Goal: Check status: Check status

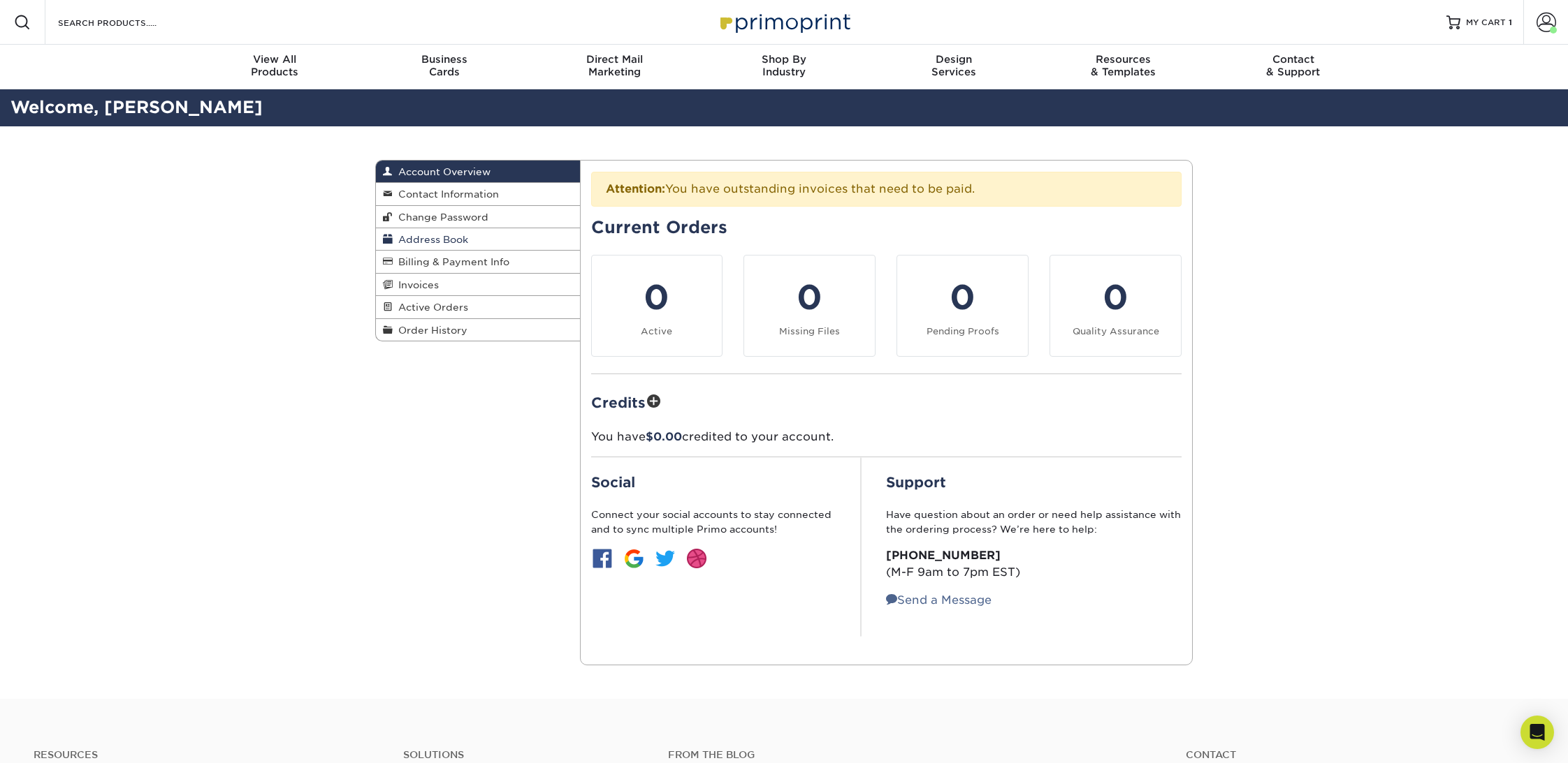
click at [434, 234] on span "Address Book" at bounding box center [430, 239] width 75 height 11
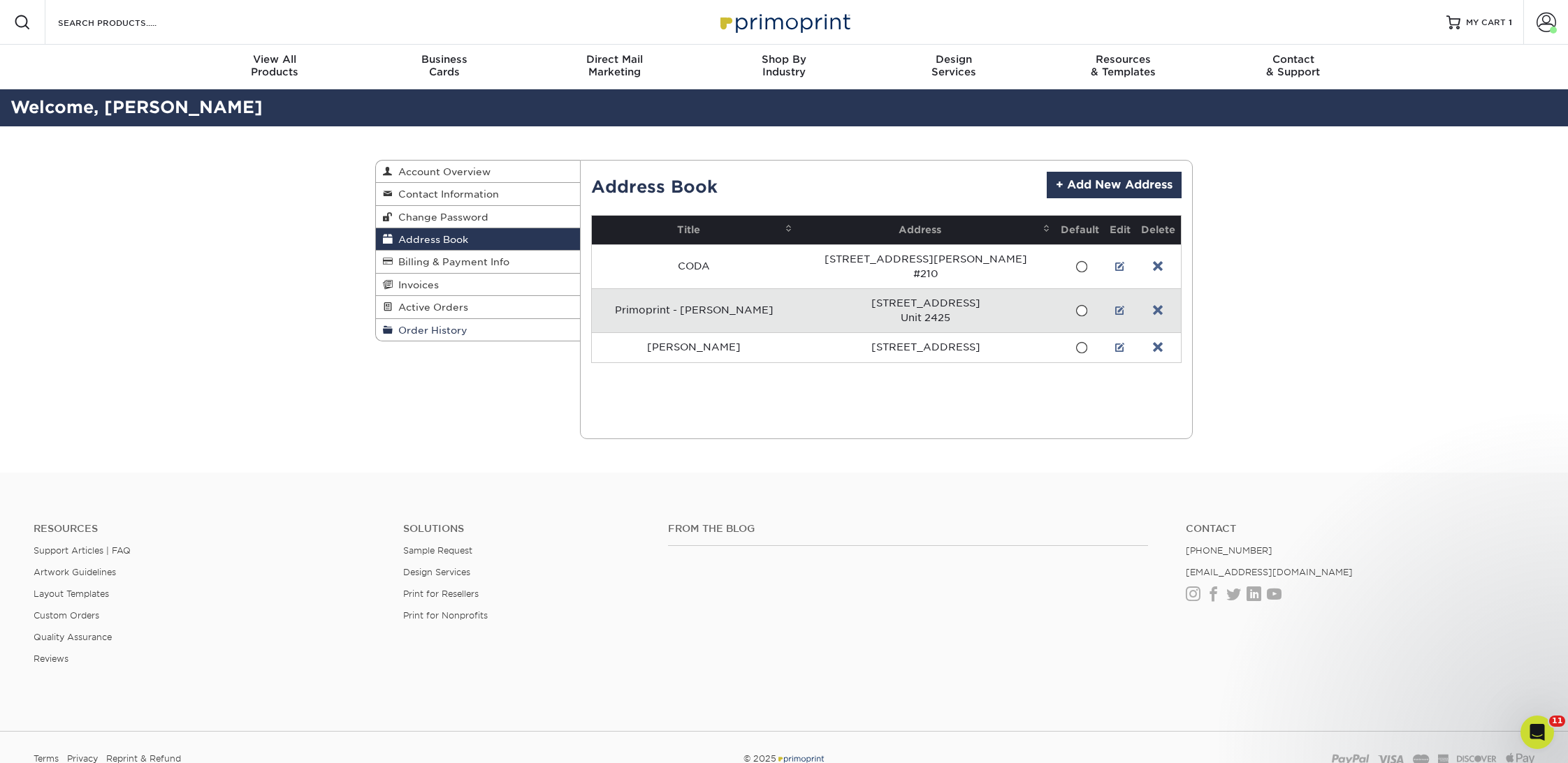
click at [450, 334] on link "Order History" at bounding box center [478, 330] width 204 height 22
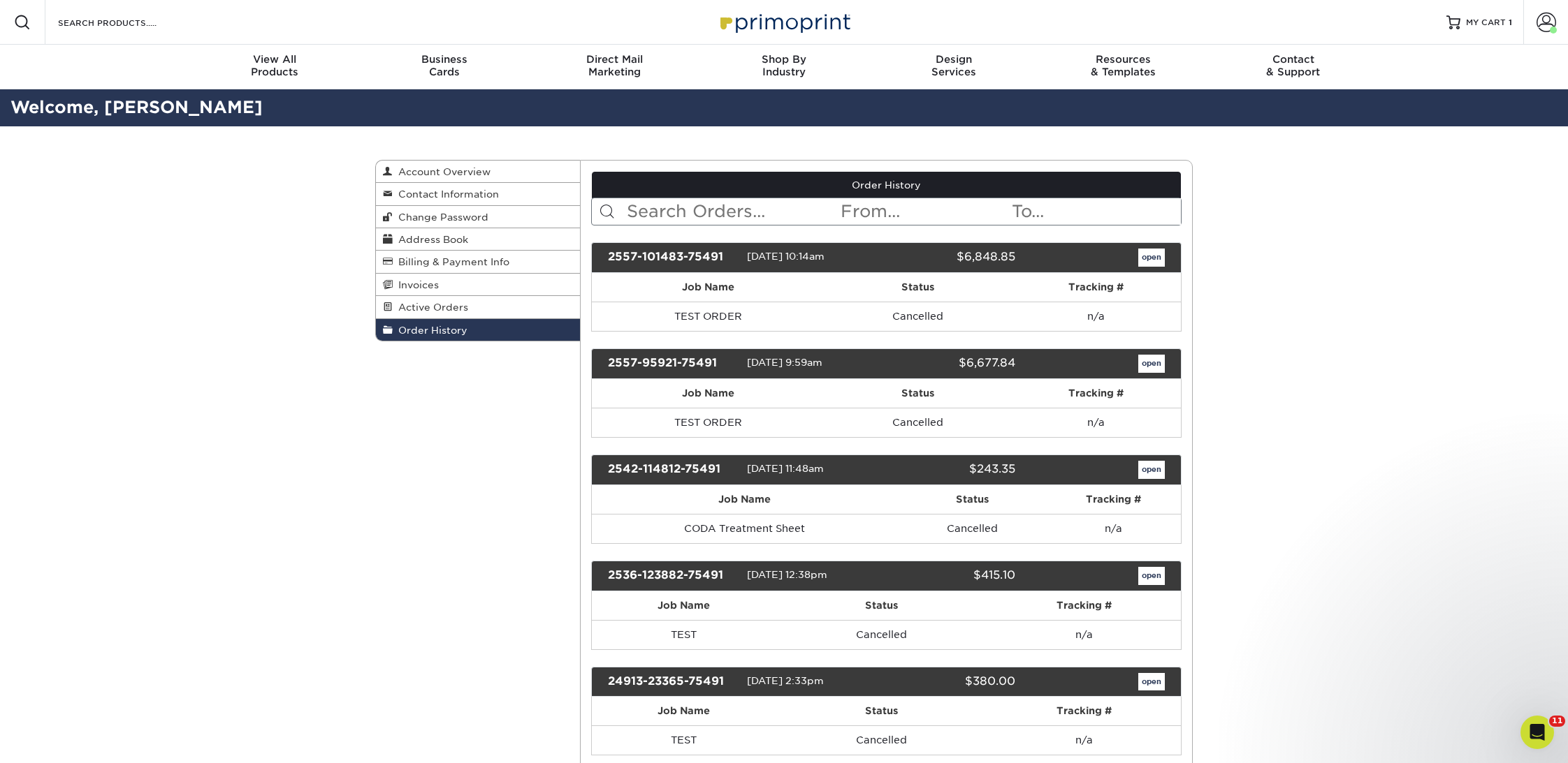
click at [695, 216] on input "text" at bounding box center [733, 211] width 215 height 27
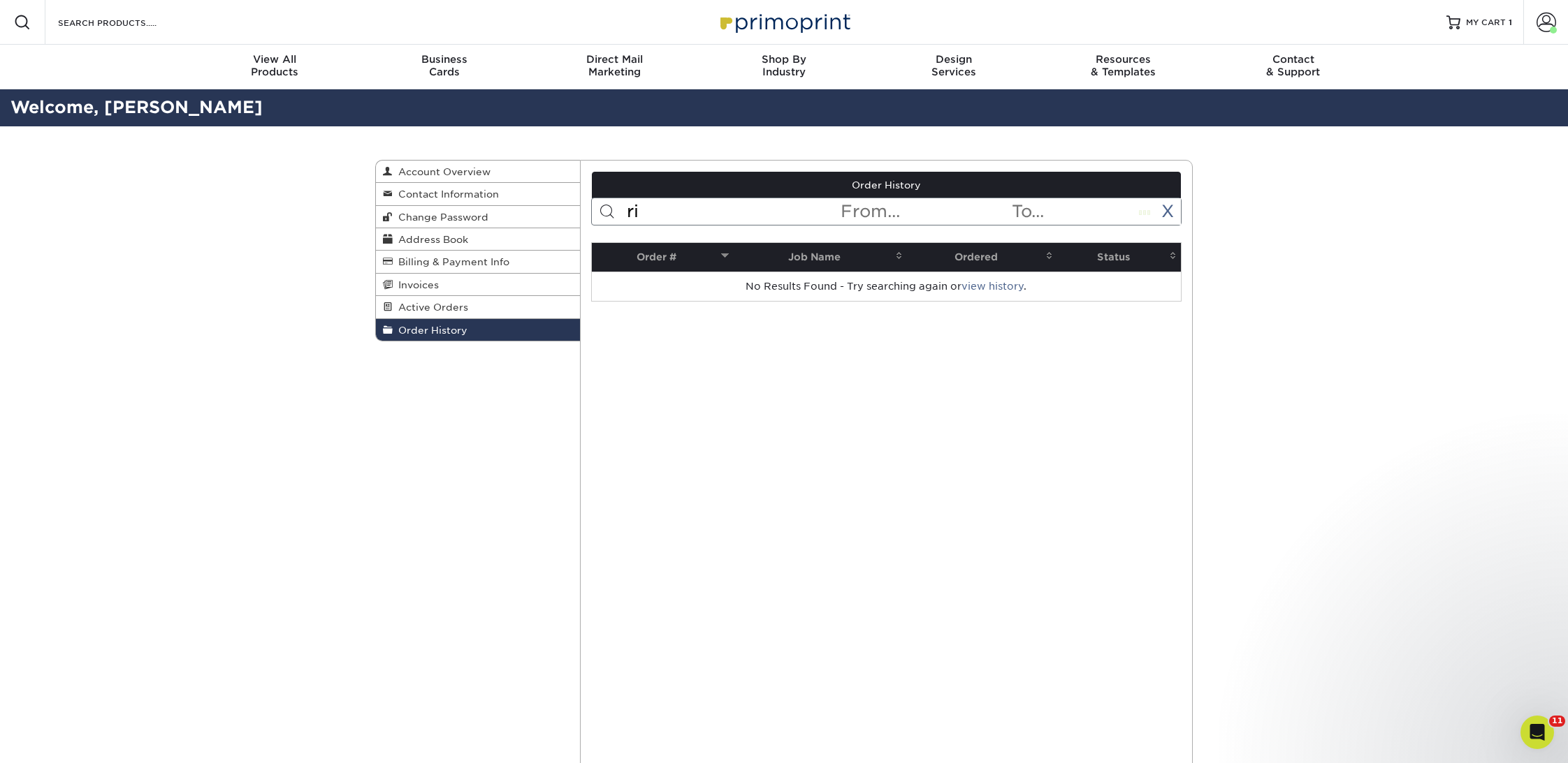
type input "r"
